Goal: Obtain resource: Download file/media

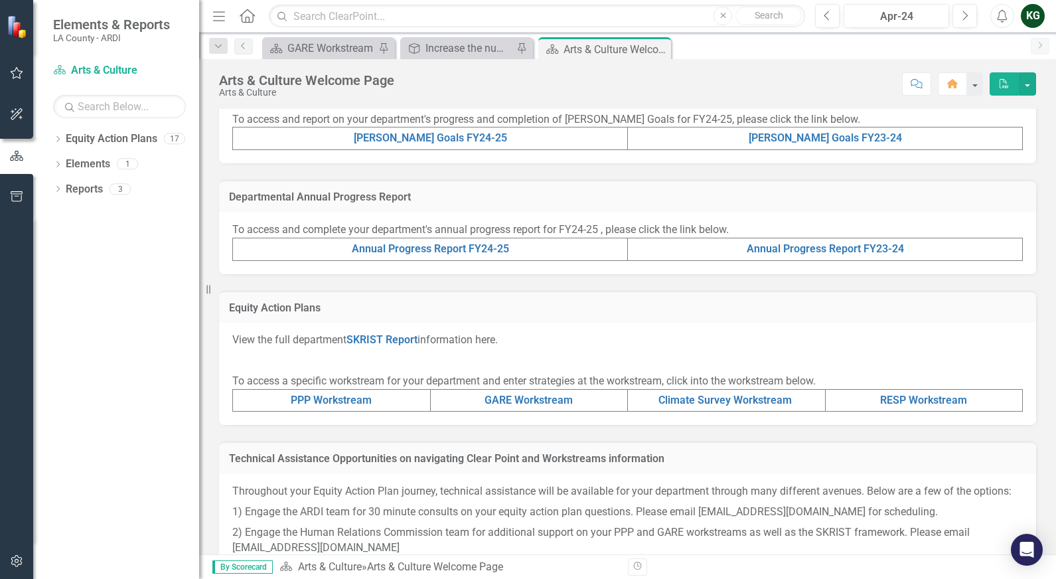
scroll to position [332, 0]
click at [345, 406] on link "PPP Workstream" at bounding box center [331, 399] width 81 height 13
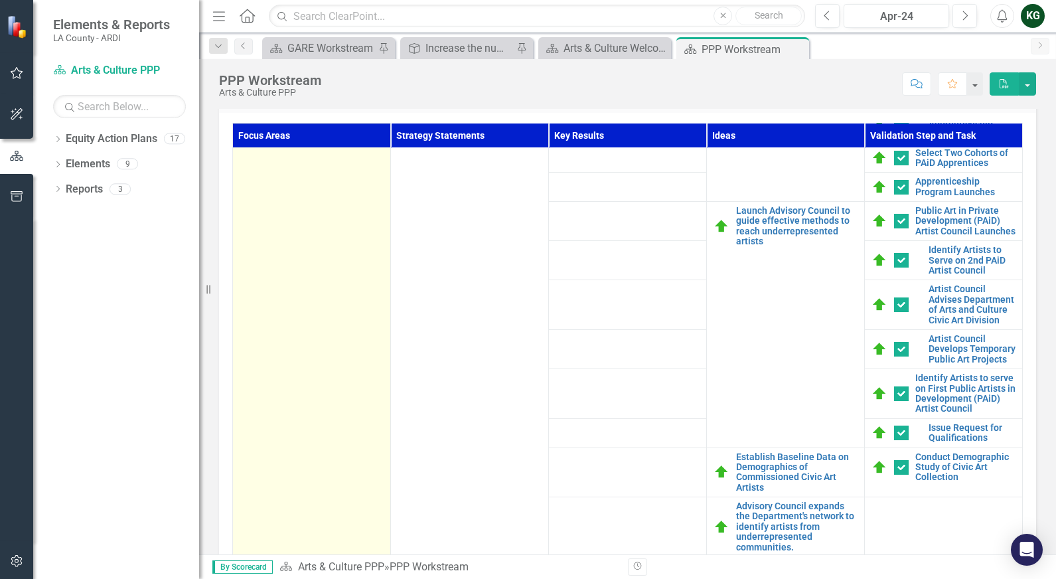
scroll to position [526, 0]
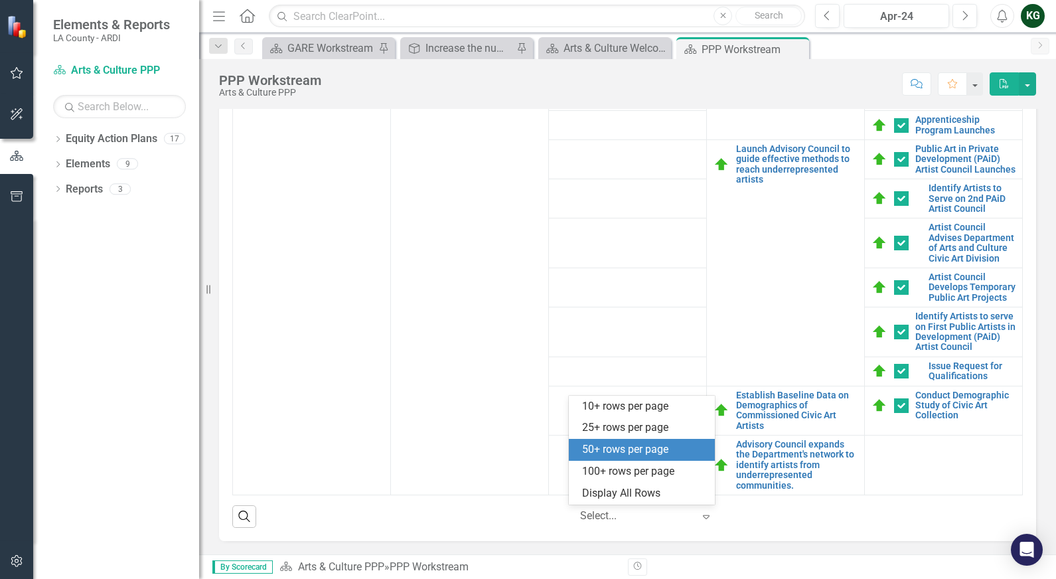
click at [702, 519] on icon "Expand" at bounding box center [706, 516] width 13 height 11
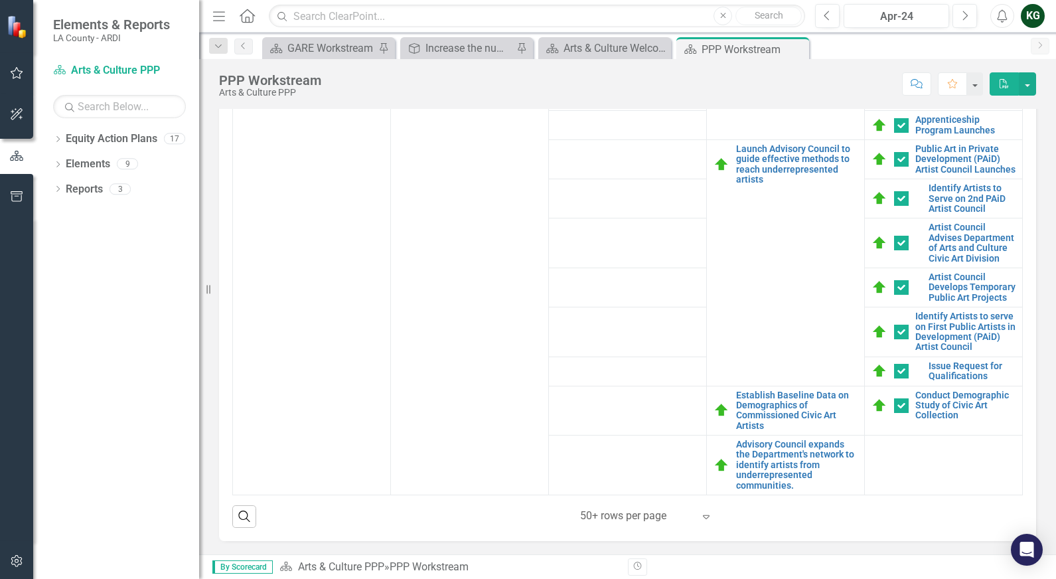
click at [748, 536] on div "Focus Areas Strategy Statements Key Results Ideas Validation Step and Task Impl…" at bounding box center [627, 296] width 817 height 490
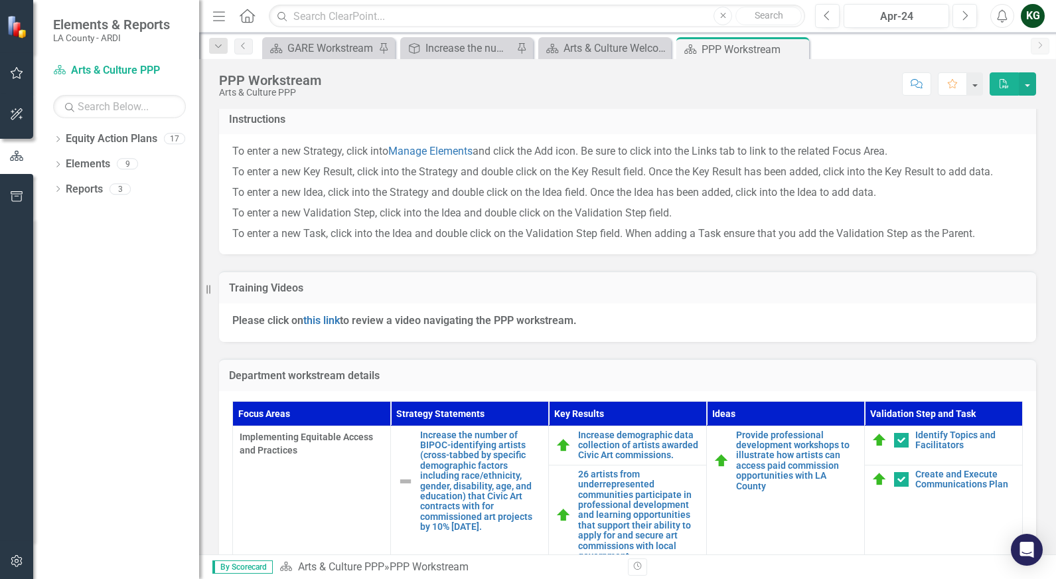
scroll to position [128, 0]
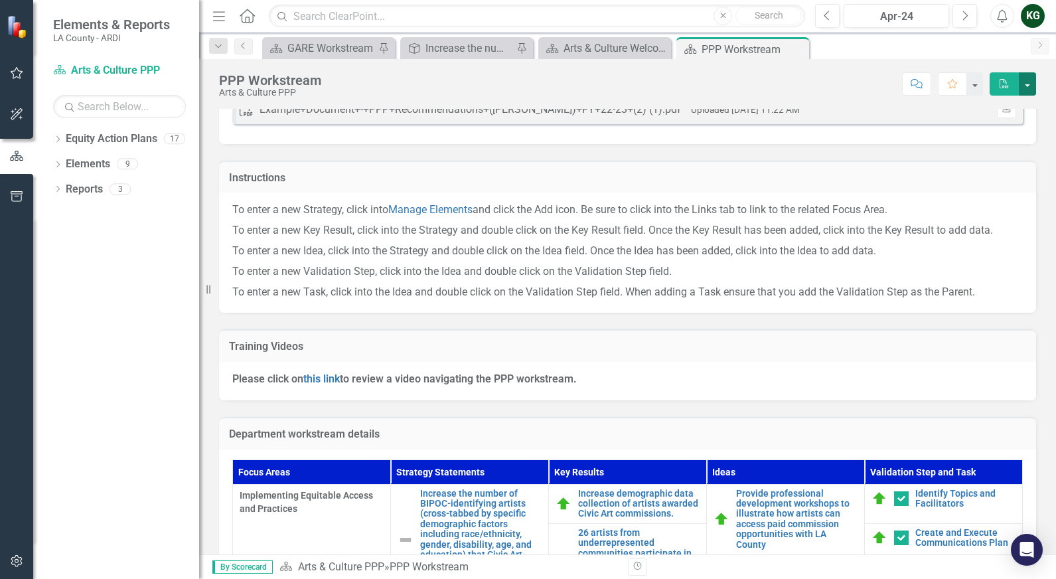
click at [1026, 84] on button "button" at bounding box center [1027, 83] width 17 height 23
click at [995, 133] on link "PDF Export to PDF" at bounding box center [982, 135] width 108 height 25
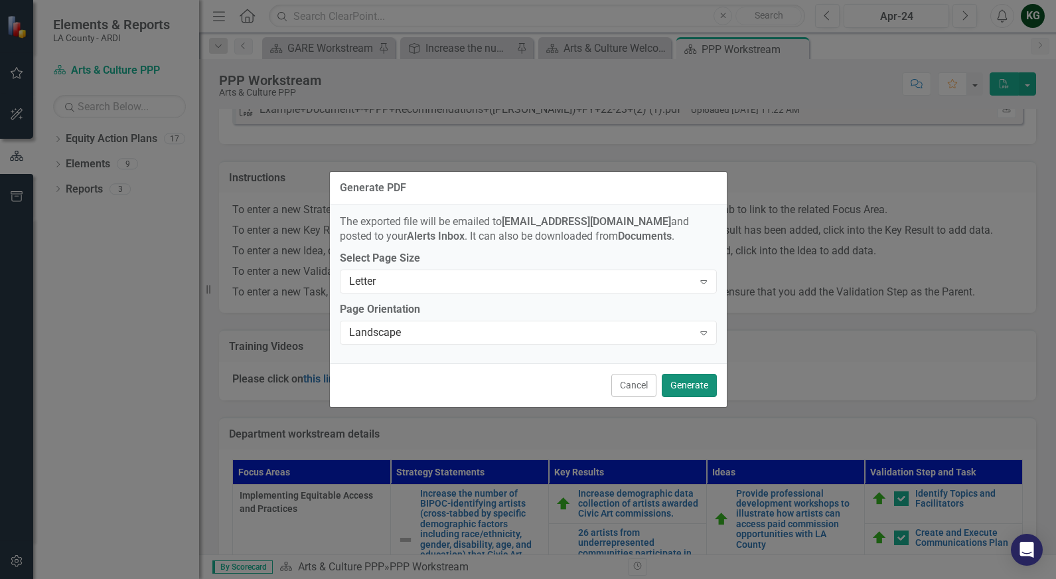
click at [683, 383] on button "Generate" at bounding box center [689, 385] width 55 height 23
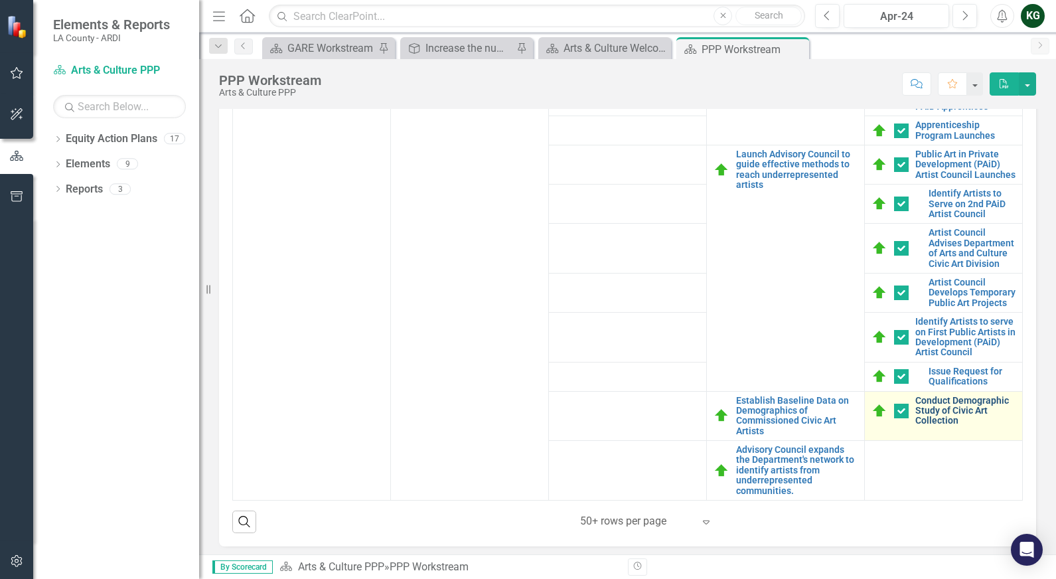
scroll to position [526, 0]
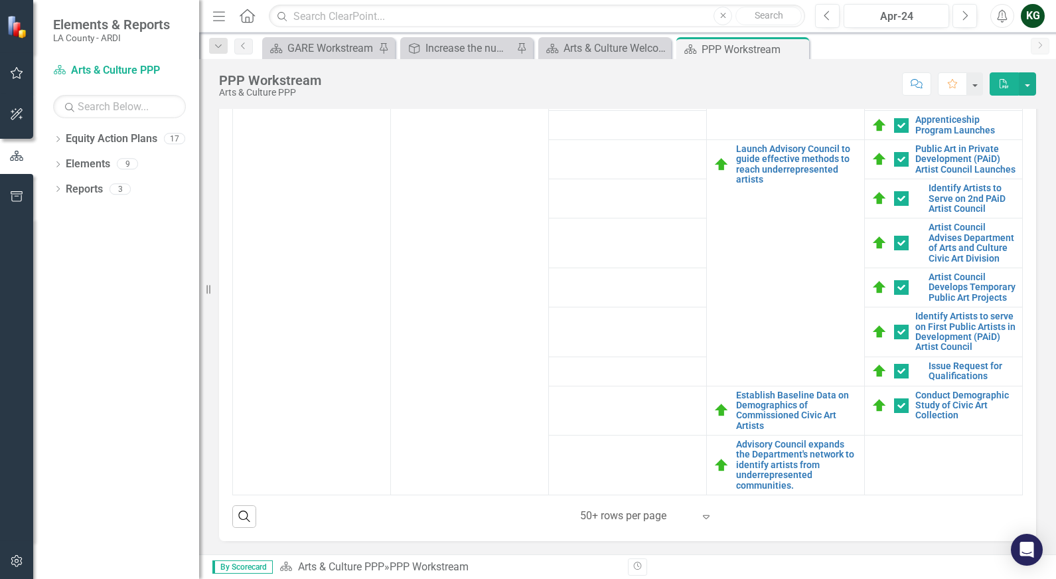
click at [911, 520] on div "Search ‹ Previous 1 (current) › Next 50+ rows per page Expand" at bounding box center [627, 511] width 791 height 33
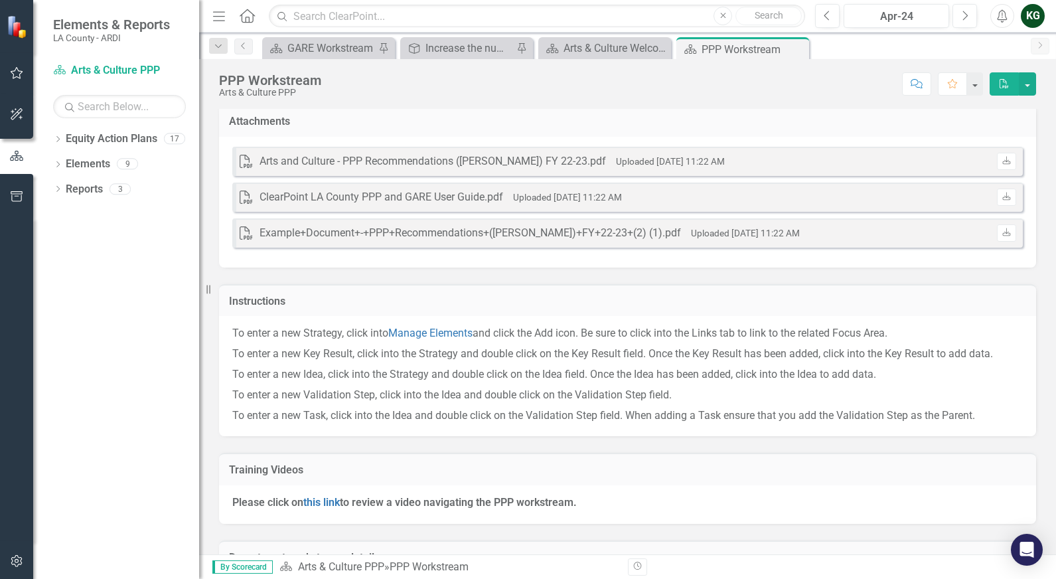
scroll to position [0, 0]
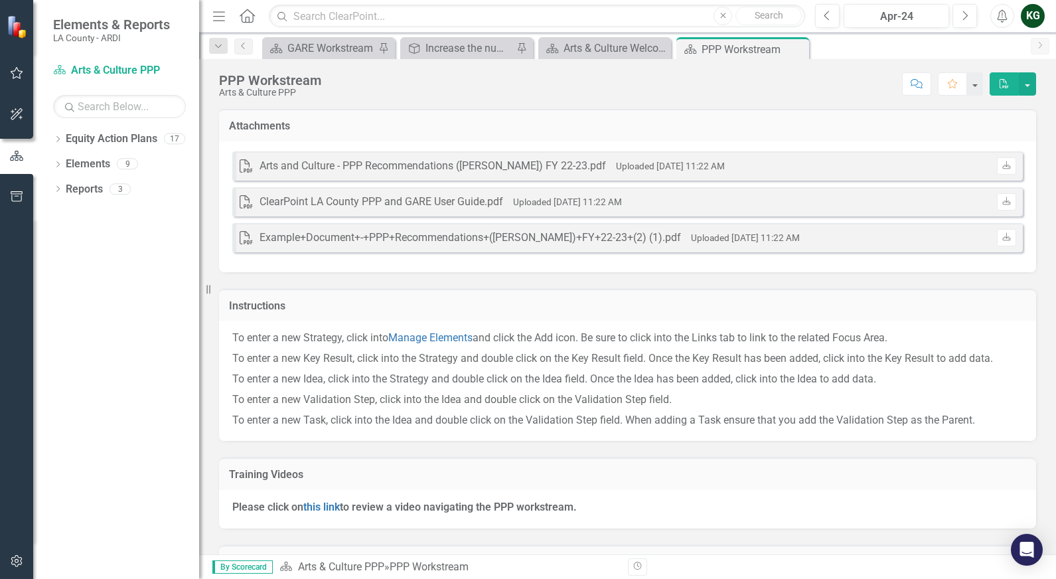
click at [248, 13] on icon "Home" at bounding box center [246, 16] width 17 height 14
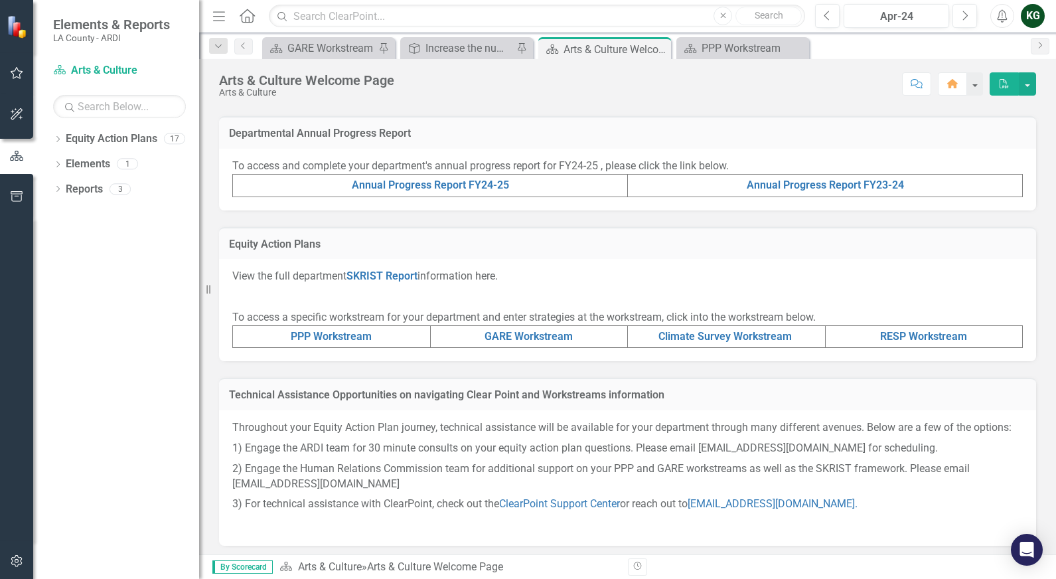
scroll to position [398, 0]
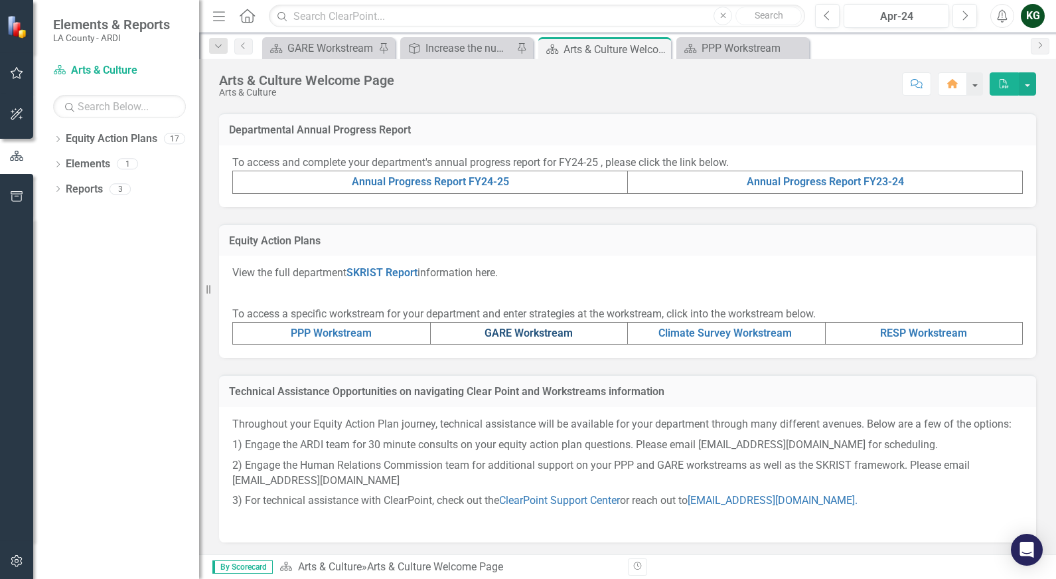
click at [509, 339] on link "GARE Workstream" at bounding box center [529, 333] width 88 height 13
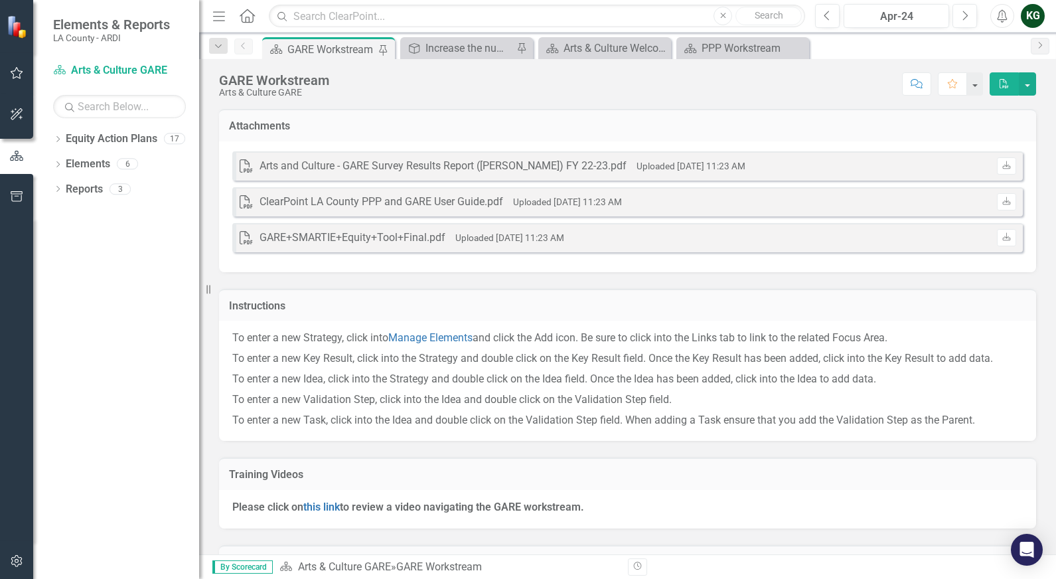
click at [1001, 86] on icon "PDF" at bounding box center [1004, 83] width 12 height 9
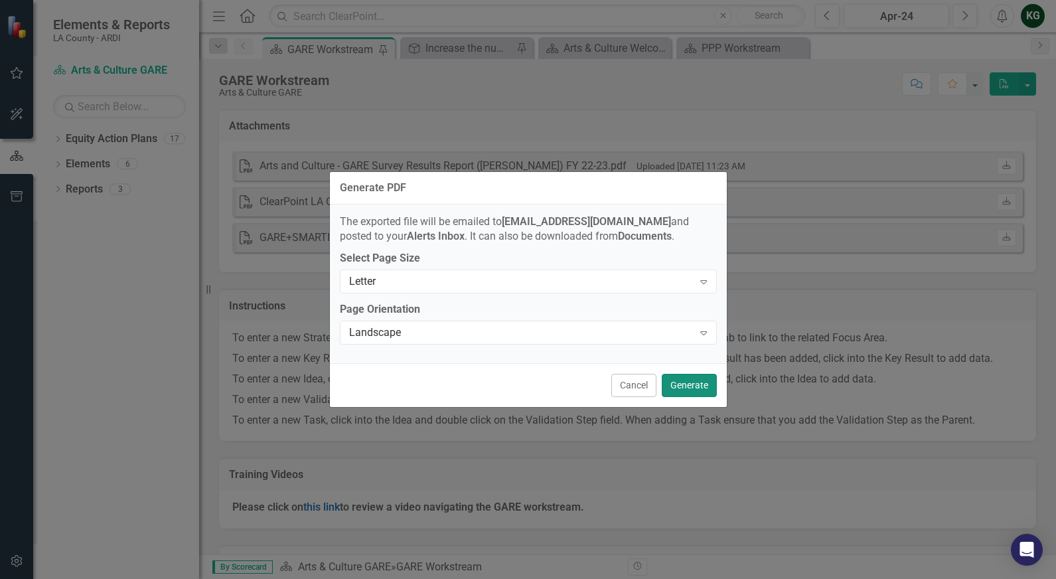
click at [681, 387] on button "Generate" at bounding box center [689, 385] width 55 height 23
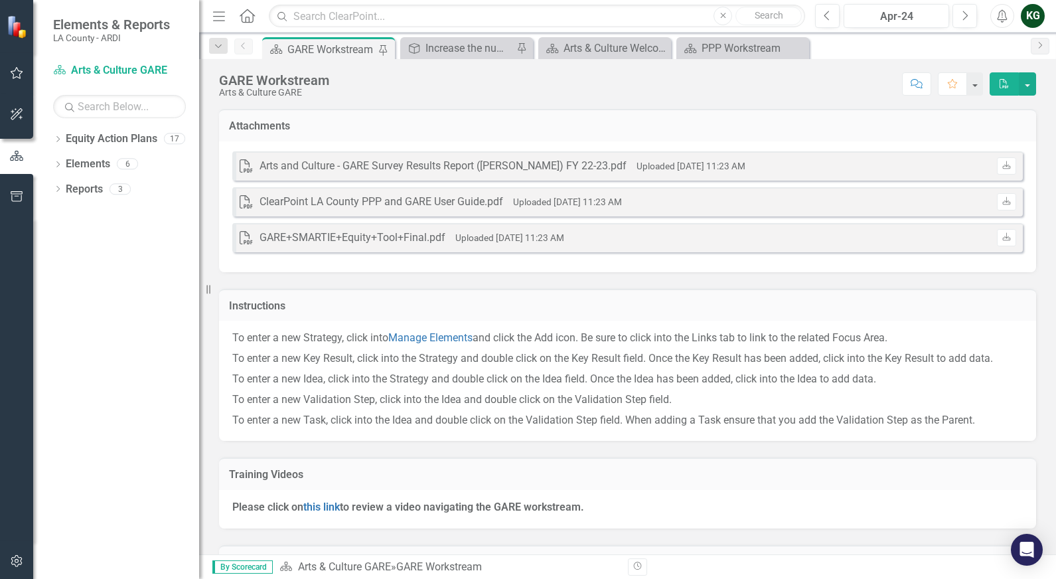
click at [243, 16] on icon "Home" at bounding box center [246, 16] width 17 height 14
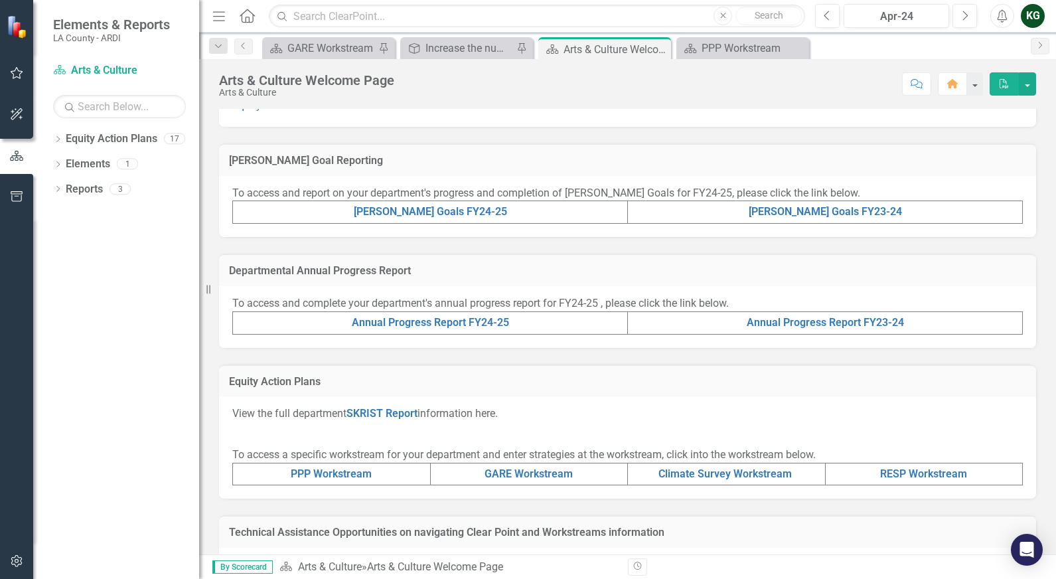
scroll to position [266, 0]
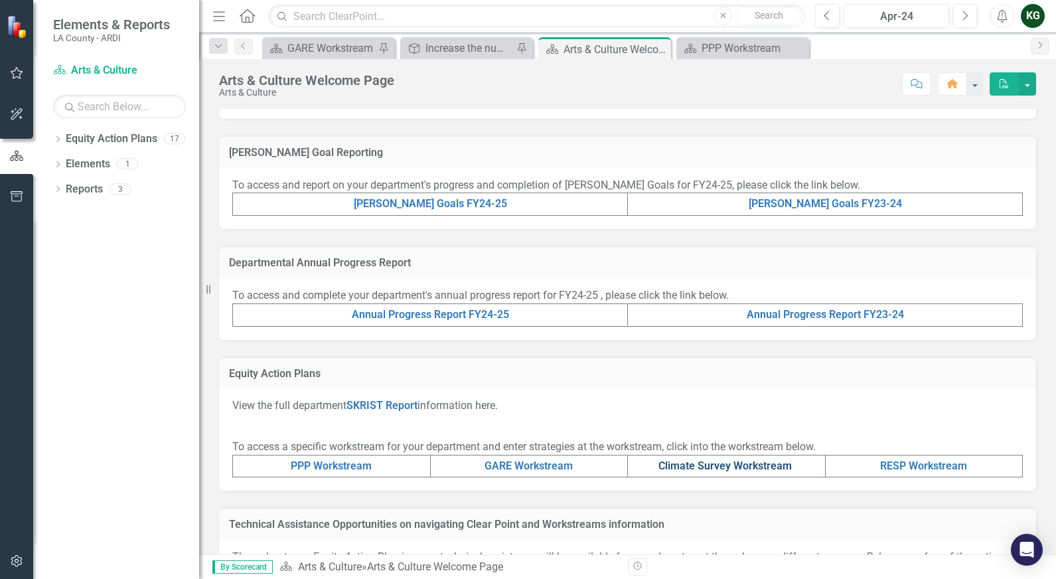
click at [690, 472] on link "Climate Survey Workstream" at bounding box center [725, 465] width 133 height 13
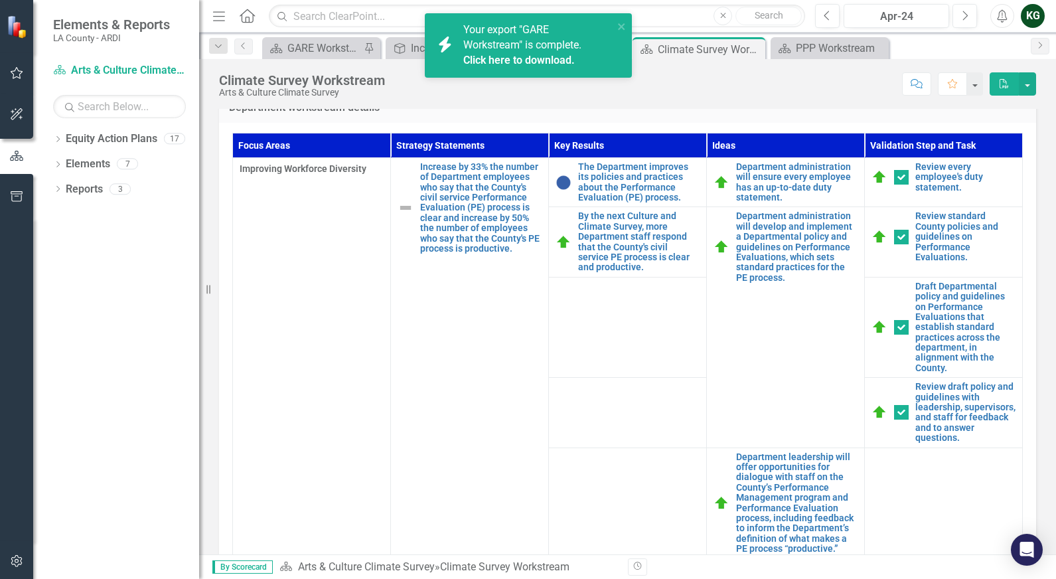
click at [1003, 86] on icon "button" at bounding box center [1004, 83] width 9 height 9
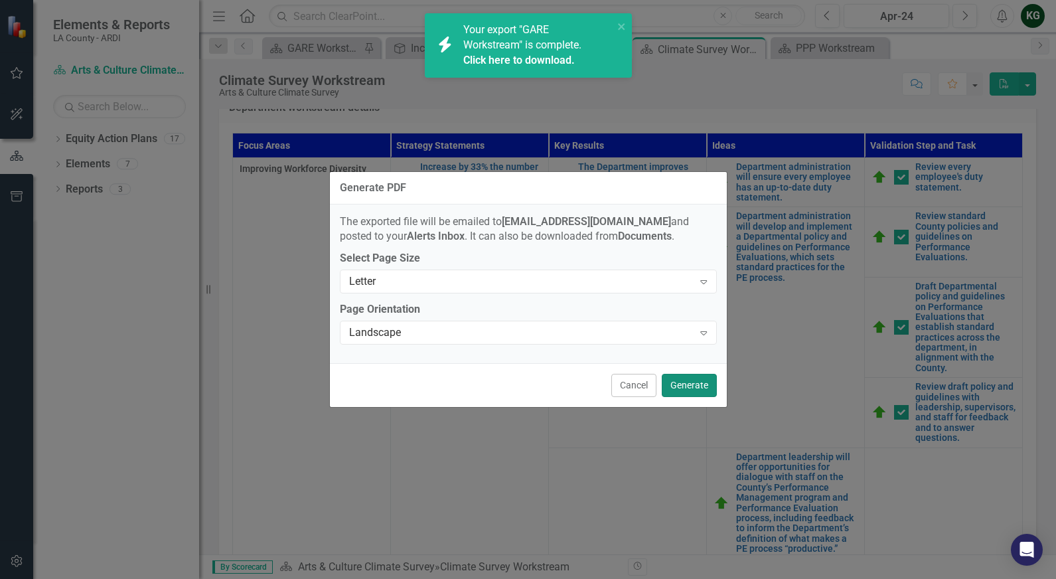
click at [687, 385] on button "Generate" at bounding box center [689, 385] width 55 height 23
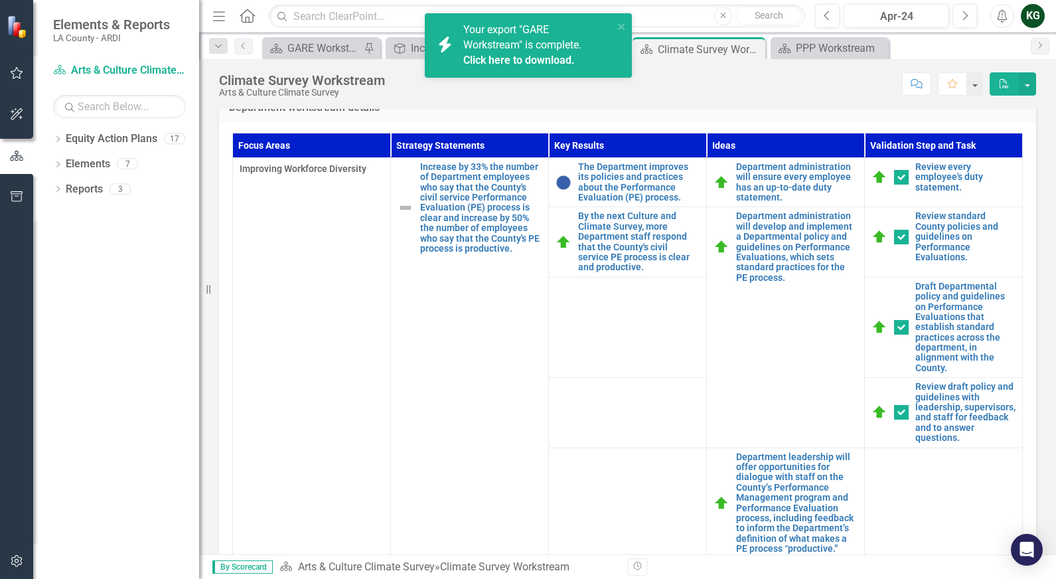
click at [246, 16] on icon "Home" at bounding box center [246, 16] width 17 height 14
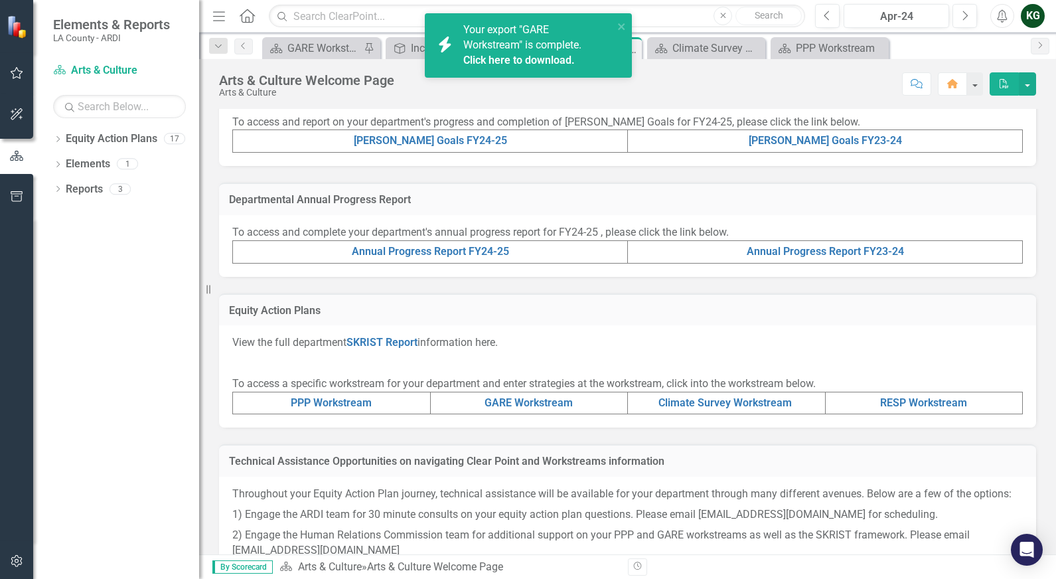
scroll to position [332, 0]
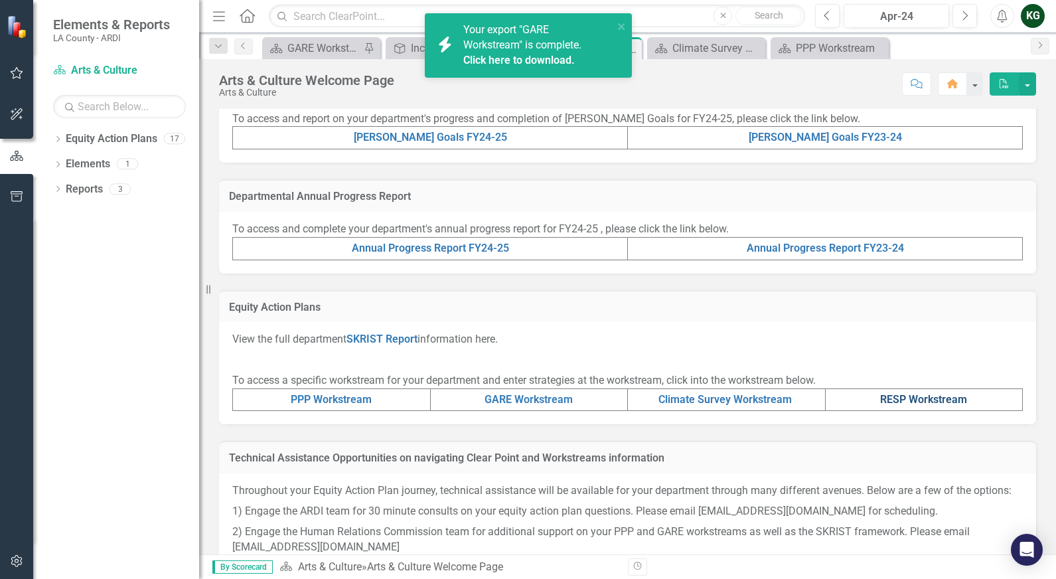
click at [899, 406] on link "RESP Workstream" at bounding box center [923, 399] width 87 height 13
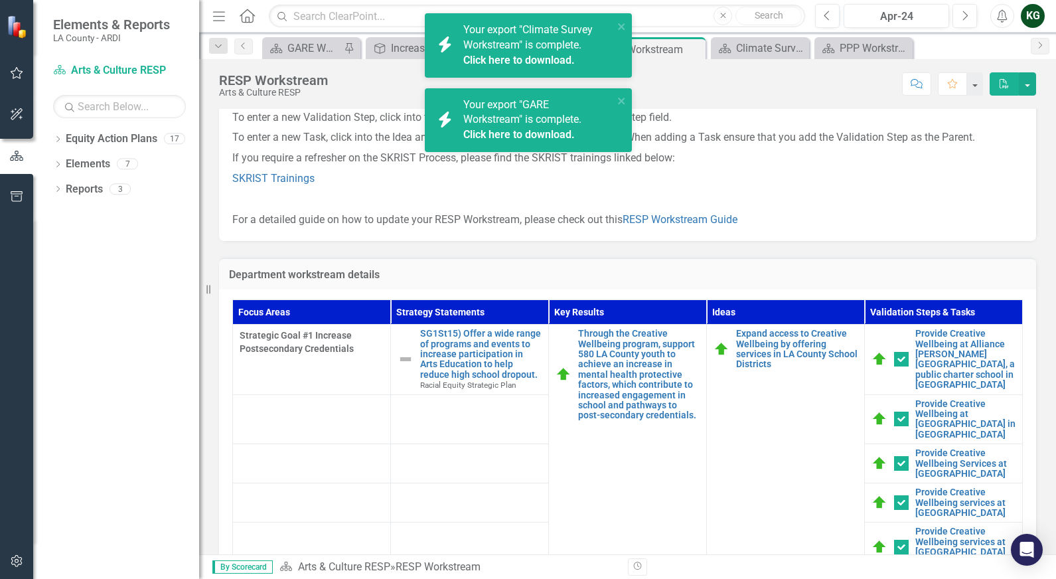
scroll to position [239, 0]
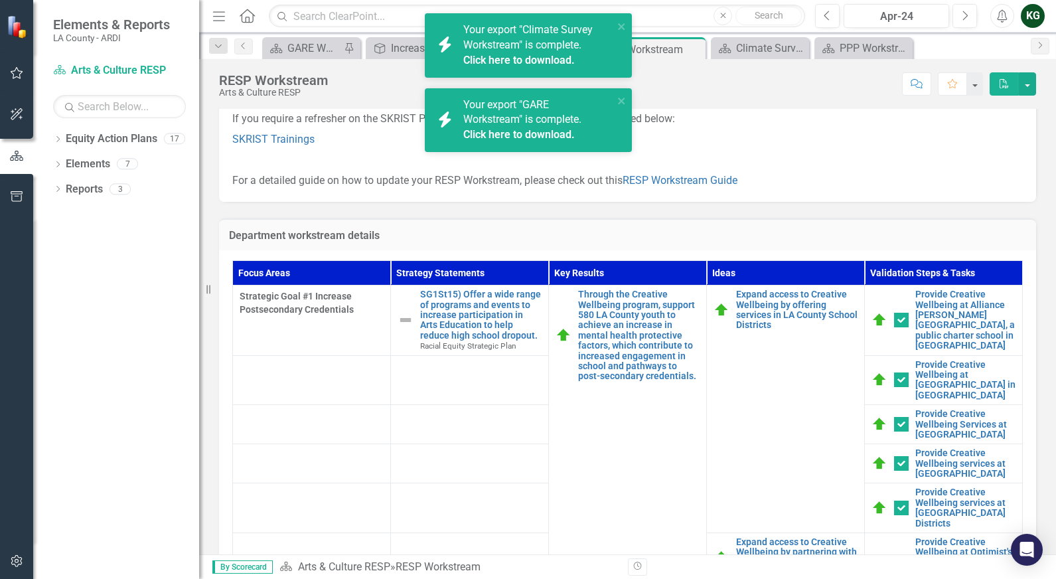
click at [1000, 83] on icon "PDF" at bounding box center [1004, 83] width 12 height 9
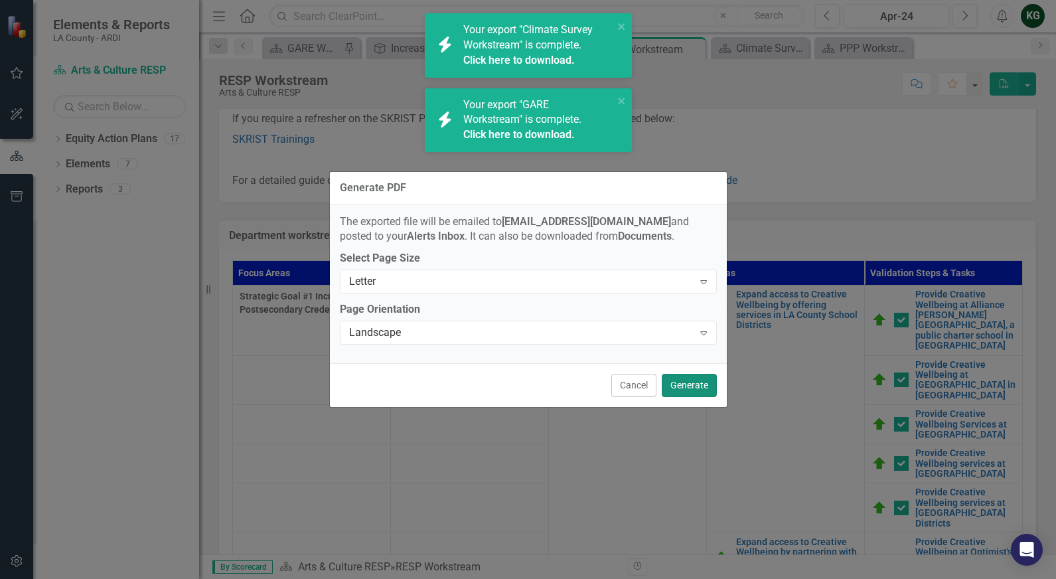
click at [690, 378] on button "Generate" at bounding box center [689, 385] width 55 height 23
